Goal: Task Accomplishment & Management: Manage account settings

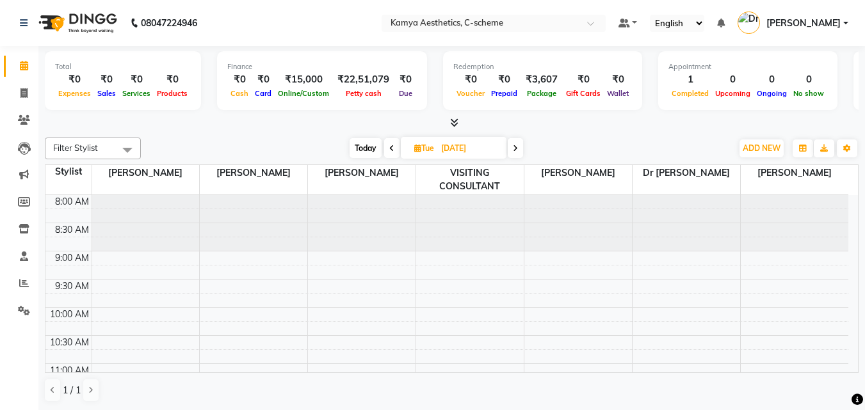
click at [360, 153] on span "Today" at bounding box center [365, 148] width 32 height 20
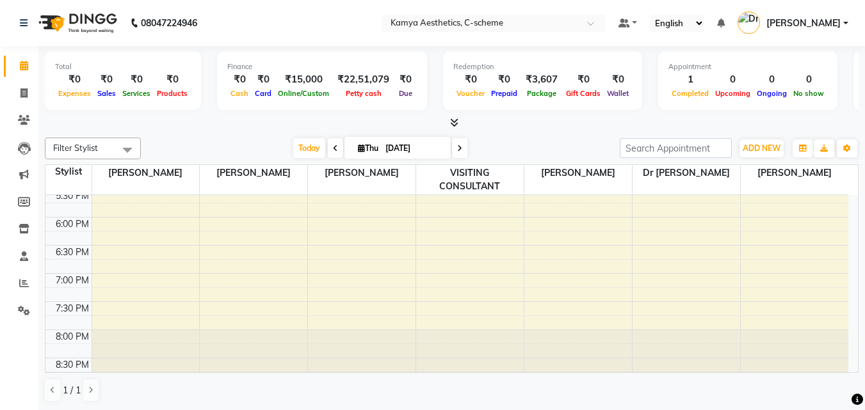
scroll to position [221, 0]
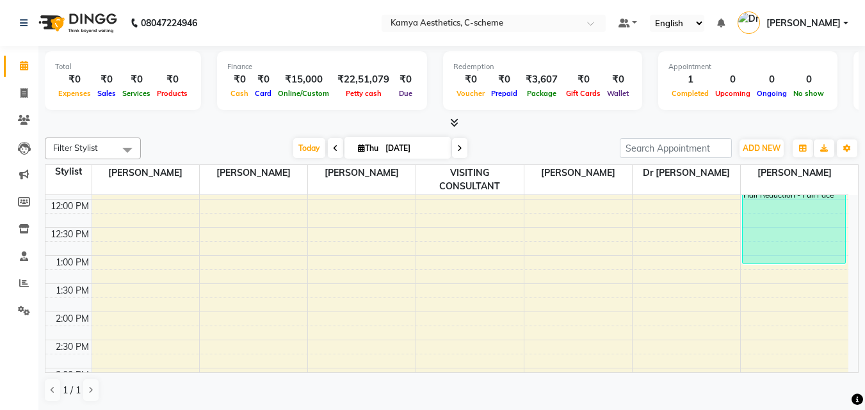
click at [459, 148] on icon at bounding box center [459, 149] width 5 height 8
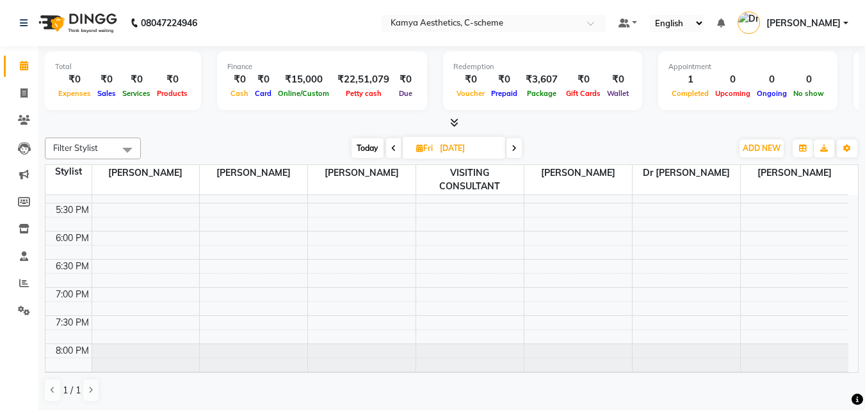
scroll to position [541, 0]
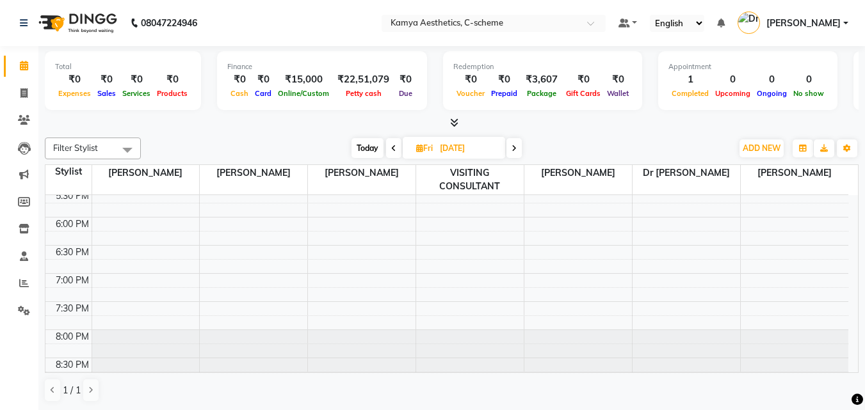
click at [517, 145] on span at bounding box center [513, 148] width 15 height 20
type input "[DATE]"
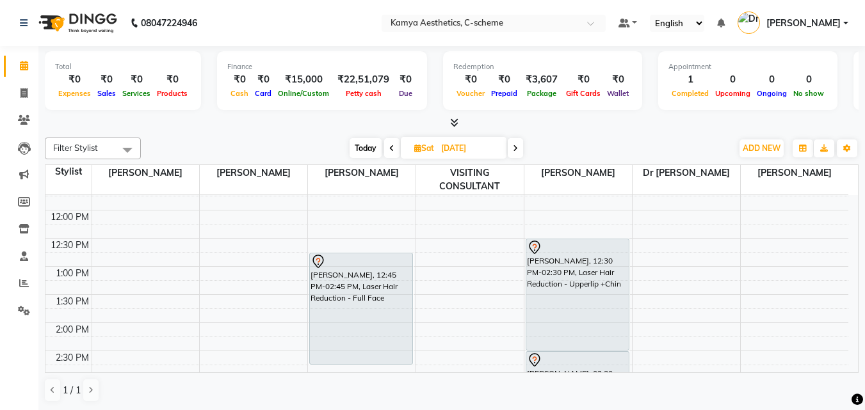
scroll to position [188, 0]
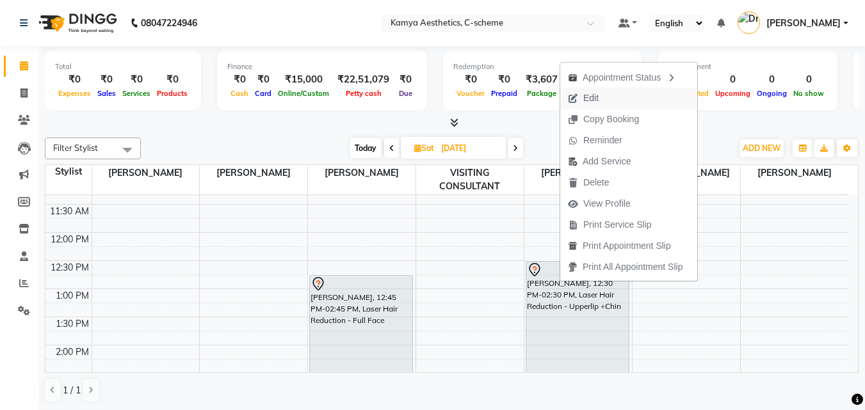
click at [590, 97] on span "Edit" at bounding box center [590, 98] width 15 height 13
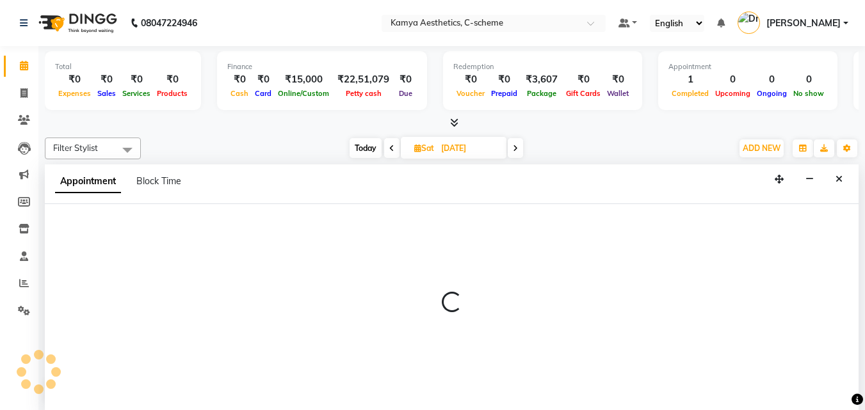
scroll to position [1, 0]
select select "tentative"
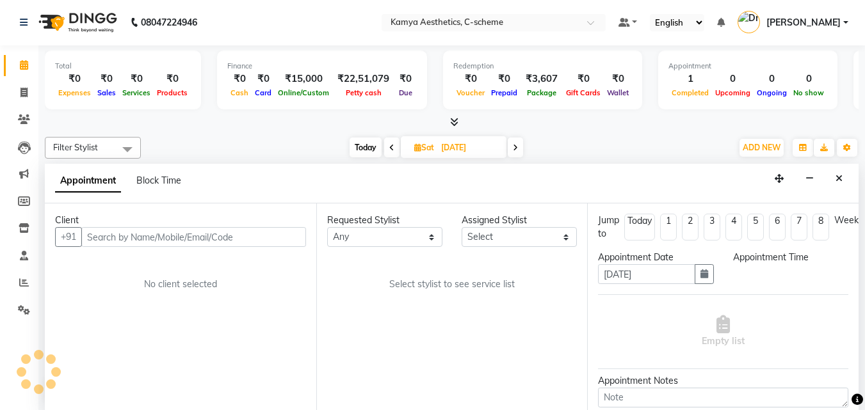
scroll to position [507, 0]
select select "750"
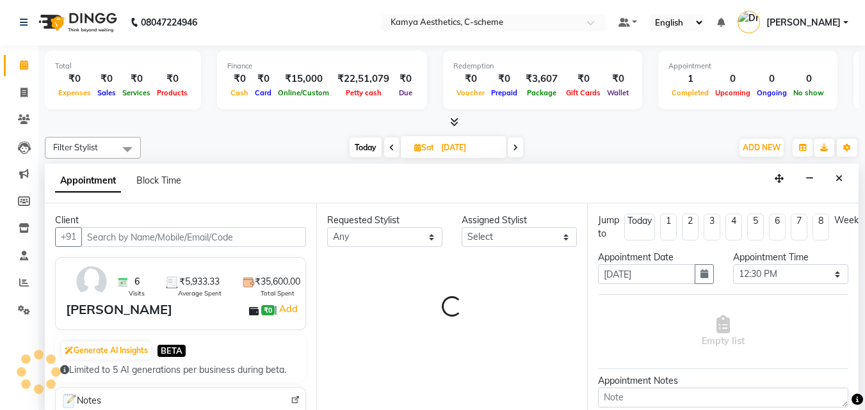
select select "42841"
select select "2415"
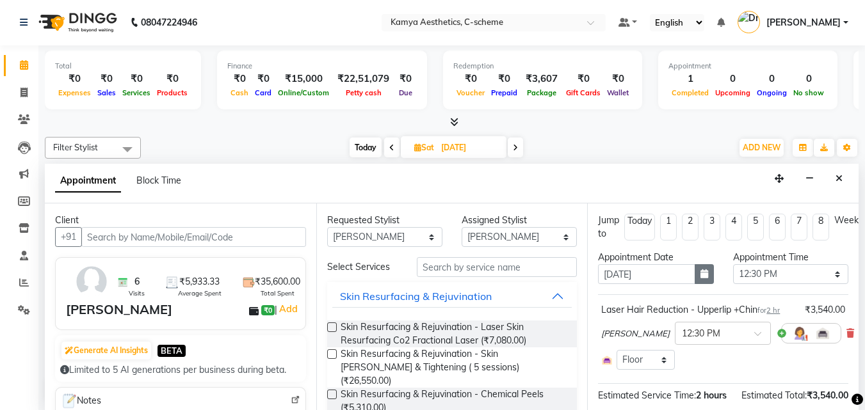
click at [700, 277] on icon "button" at bounding box center [704, 273] width 8 height 9
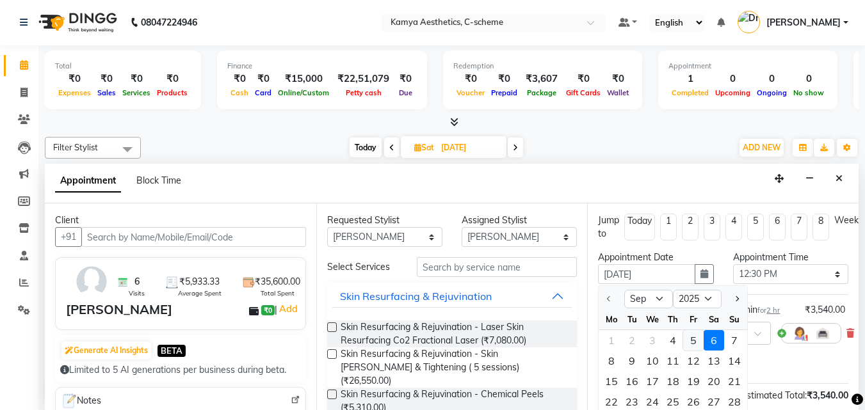
click at [690, 339] on div "5" at bounding box center [693, 340] width 20 height 20
type input "[DATE]"
select select "750"
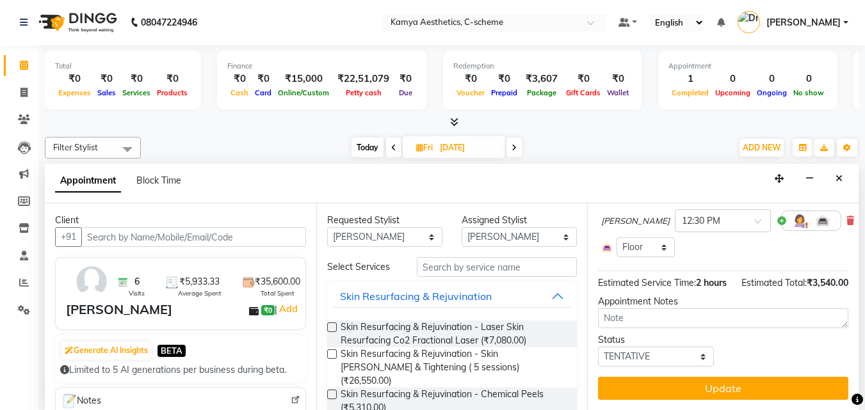
scroll to position [136, 0]
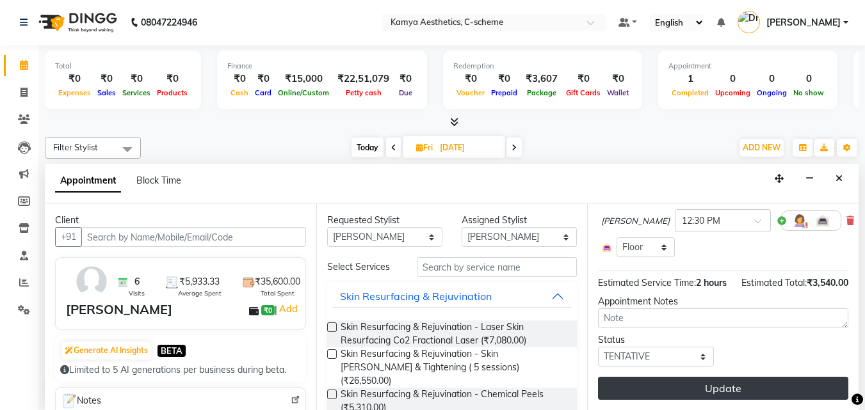
click at [697, 386] on button "Update" at bounding box center [723, 388] width 250 height 23
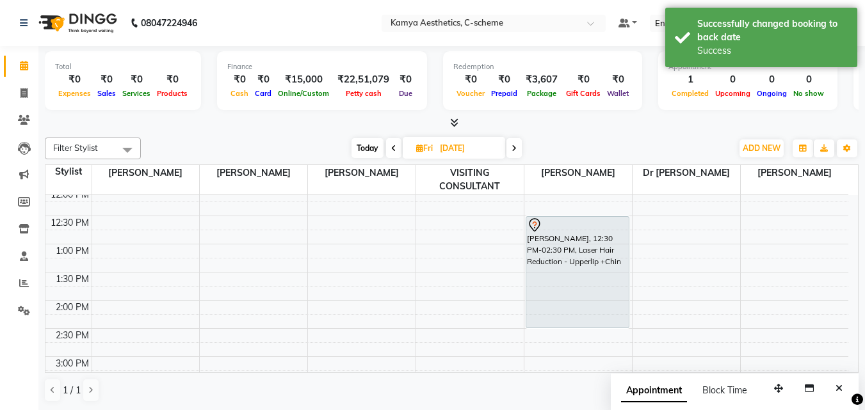
scroll to position [192, 0]
